Goal: Navigation & Orientation: Find specific page/section

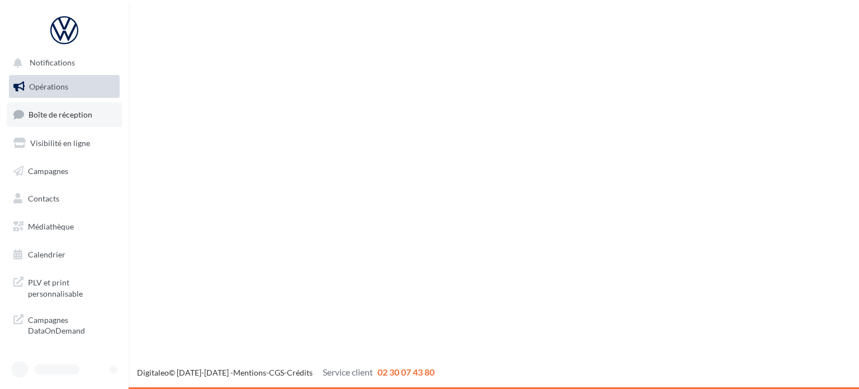
click at [58, 111] on span "Boîte de réception" at bounding box center [61, 115] width 64 height 10
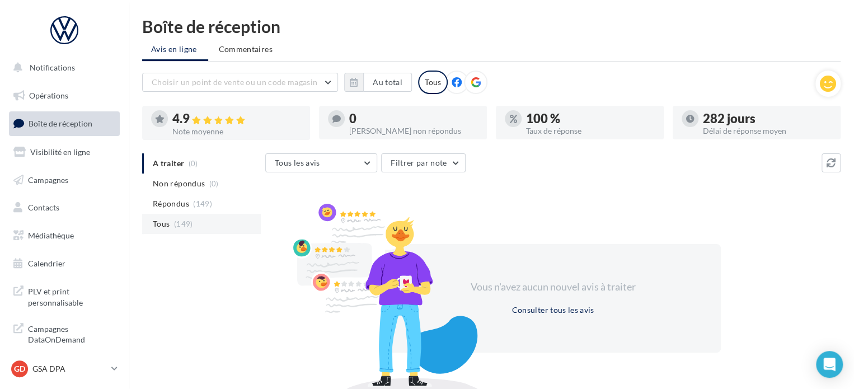
click at [163, 222] on span "Tous" at bounding box center [161, 223] width 17 height 11
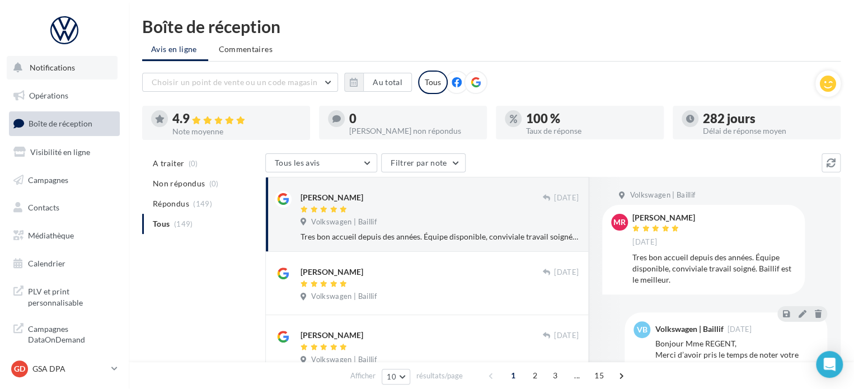
click at [69, 67] on span "Notifications" at bounding box center [52, 68] width 45 height 10
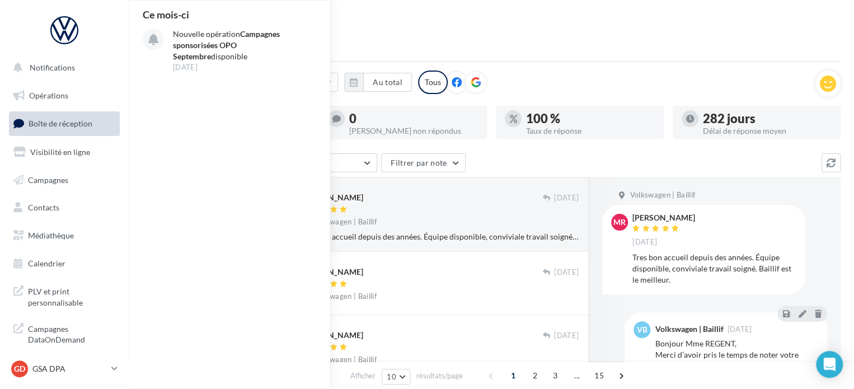
click at [418, 31] on div "Boîte de réception" at bounding box center [491, 26] width 698 height 17
